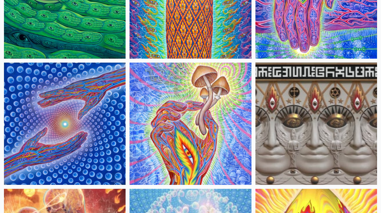
scroll to position [139, 0]
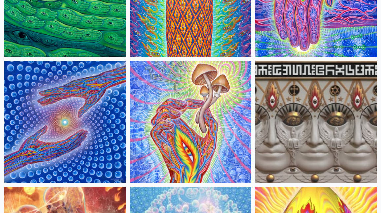
click at [196, 129] on img at bounding box center [191, 121] width 122 height 122
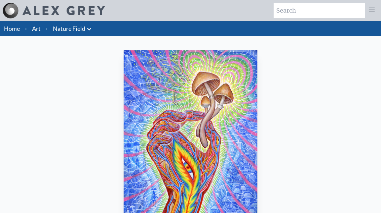
click at [196, 129] on img "2 / 22" at bounding box center [191, 135] width 134 height 170
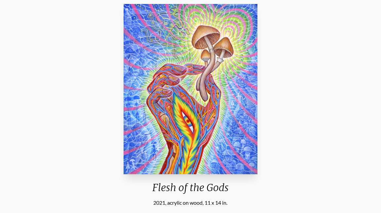
scroll to position [42, 0]
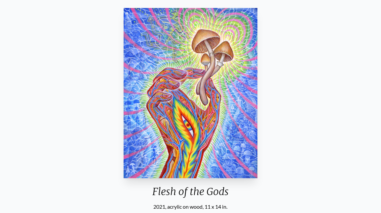
click at [236, 99] on img "2 / 22" at bounding box center [191, 93] width 134 height 170
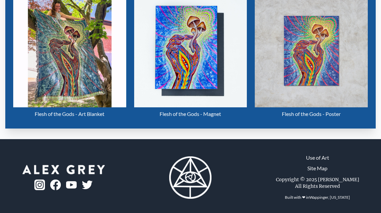
scroll to position [301, 0]
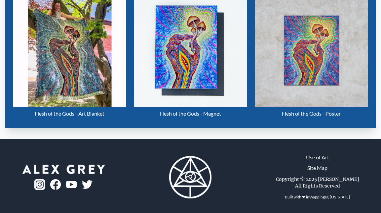
click at [306, 45] on img "2 / 22" at bounding box center [311, 50] width 113 height 113
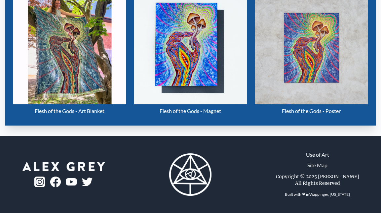
click at [320, 156] on link "Use of Art" at bounding box center [317, 154] width 23 height 8
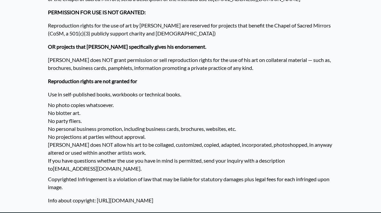
scroll to position [533, 0]
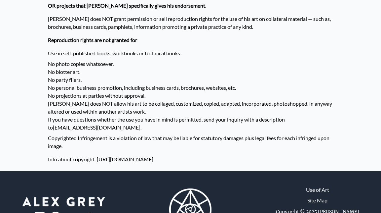
scroll to position [600, 0]
